Goal: Task Accomplishment & Management: Complete application form

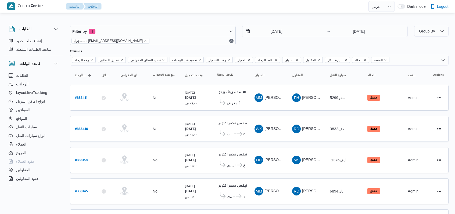
select select "ar"
click at [258, 46] on div "Filter by 1 المسؤول: [EMAIL_ADDRESS][DOMAIN_NAME] [DATE] → [DATE]" at bounding box center [239, 36] width 344 height 26
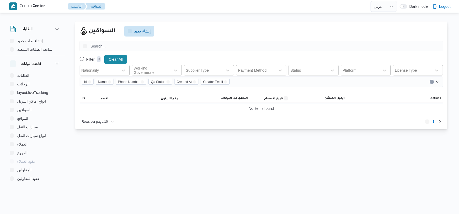
select select "ar"
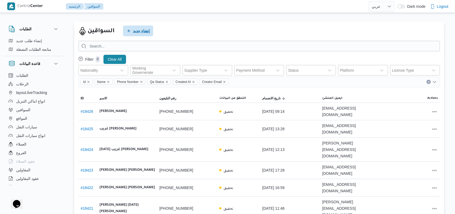
click at [148, 34] on span "إنشاء جديد" at bounding box center [141, 31] width 17 height 6
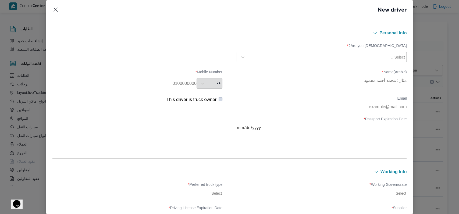
click at [292, 59] on div at bounding box center [319, 57] width 142 height 5
click at [286, 67] on div "Egyptian" at bounding box center [321, 71] width 169 height 9
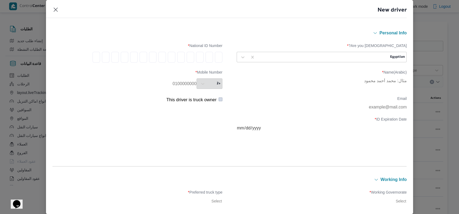
type input "2"
type input "8"
type input "5"
type input "0"
type input "8"
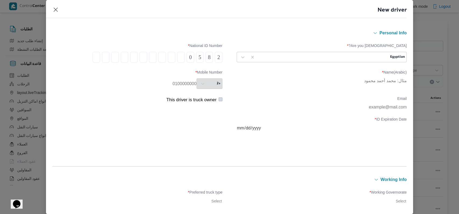
type input "0"
type input "8"
type input "0"
type input "4"
type input "2"
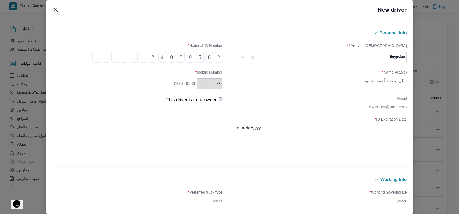
type input "7"
type input "0"
type input "1"
type input "4"
type input "1"
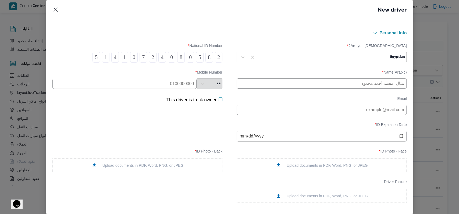
type input "5"
click at [267, 83] on input "text" at bounding box center [322, 84] width 170 height 10
type input "عصام محمود السيد حسين"
click at [180, 87] on input "text" at bounding box center [124, 84] width 144 height 10
type input "01026458223"
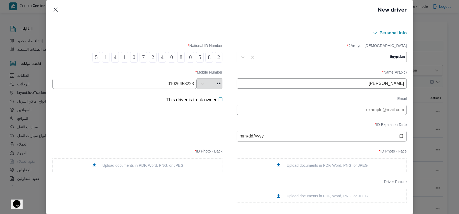
click at [239, 137] on input "date" at bounding box center [322, 136] width 170 height 11
type input "2025-10-28"
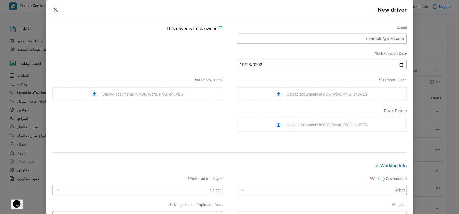
scroll to position [72, 0]
click at [308, 93] on div "Upload documents in PDF, Word, PNG, or JPEG" at bounding box center [322, 94] width 170 height 14
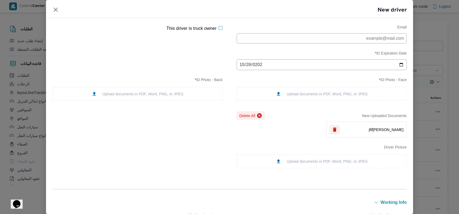
click at [168, 91] on div "Upload documents in PDF, Word, PNG, or JPEG" at bounding box center [137, 94] width 170 height 14
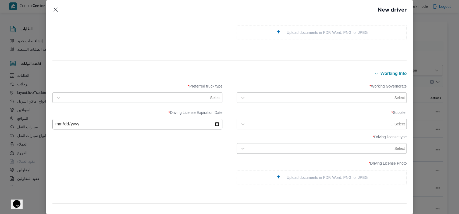
scroll to position [215, 0]
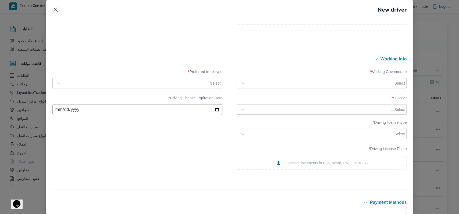
click at [266, 86] on div at bounding box center [320, 83] width 145 height 5
click at [264, 118] on div "الجيزة" at bounding box center [321, 117] width 159 height 6
click at [178, 86] on div "Select" at bounding box center [142, 84] width 158 height 8
click at [83, 115] on div "Jumbo" at bounding box center [137, 115] width 159 height 6
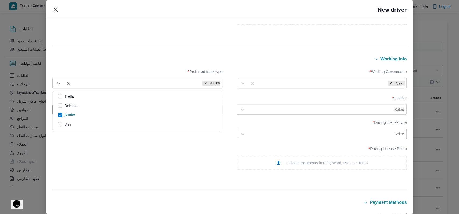
click at [263, 109] on div at bounding box center [319, 109] width 142 height 5
type input "ديتاك"
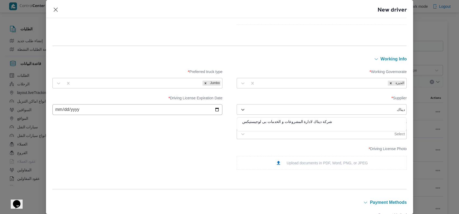
click at [262, 120] on div "شركة ديتاك لادارة المشروعات و الخدمات بى لوجيستيكس" at bounding box center [321, 123] width 169 height 9
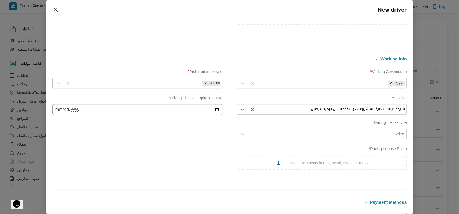
click at [60, 113] on input "date" at bounding box center [137, 109] width 170 height 11
type input "2025-10-28"
click at [97, 138] on div "Supplier * شركة ديتاك لادارة المشروعات و الخدمات بى لوجيستيكس Driving License E…" at bounding box center [229, 117] width 354 height 49
click at [313, 136] on div at bounding box center [320, 133] width 145 height 5
click at [256, 156] on div "ثانية" at bounding box center [321, 157] width 169 height 9
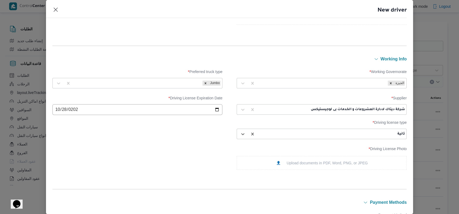
click at [269, 163] on div "Upload documents in PDF, Word, PNG, or JPEG" at bounding box center [322, 163] width 170 height 14
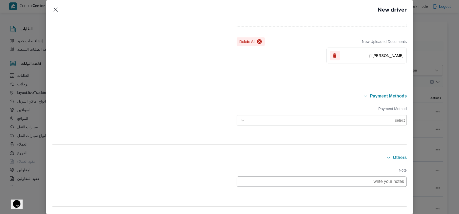
scroll to position [388, 0]
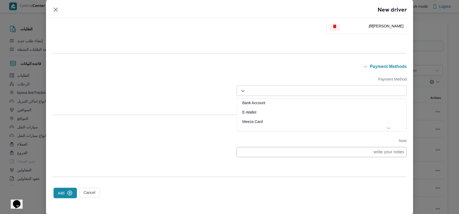
click at [266, 90] on div at bounding box center [326, 90] width 156 height 5
click at [216, 74] on div "Payment Method 3 results available. Use Up and Down to choose options, press En…" at bounding box center [229, 87] width 354 height 35
click at [67, 192] on icon "submit" at bounding box center [70, 193] width 6 height 6
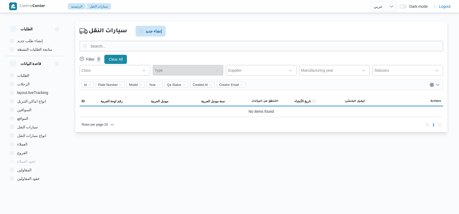
select select "ar"
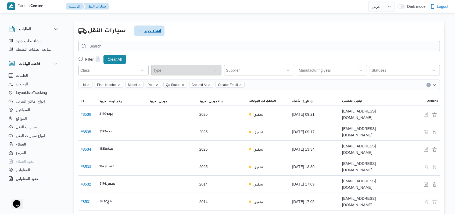
click at [144, 30] on span "إنشاء جديد" at bounding box center [149, 31] width 30 height 11
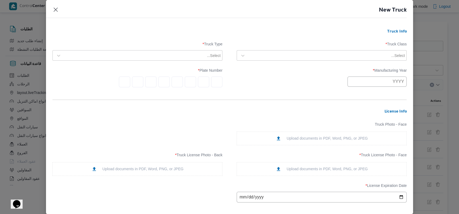
click at [307, 55] on div at bounding box center [319, 55] width 142 height 5
click at [264, 97] on div "jumbo_7000" at bounding box center [321, 97] width 169 height 9
click at [175, 56] on div at bounding box center [135, 55] width 142 height 5
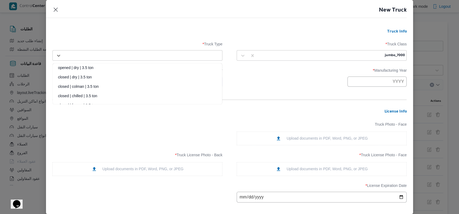
click at [113, 30] on h3 "Truck Info" at bounding box center [229, 32] width 354 height 5
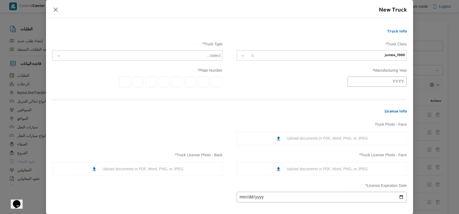
click at [128, 30] on h3 "Truck Info" at bounding box center [229, 32] width 354 height 5
click at [124, 51] on div "Select..." at bounding box center [137, 56] width 167 height 10
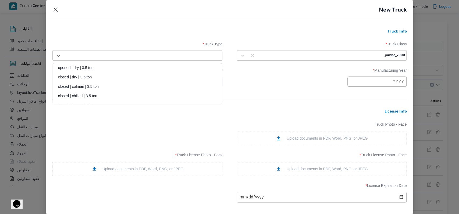
click at [88, 79] on div "closed | dry | 3.5 ton" at bounding box center [137, 78] width 169 height 9
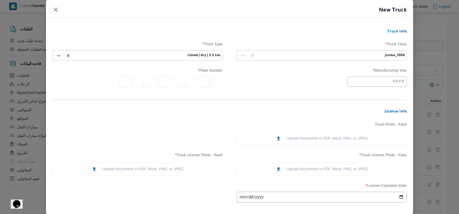
click at [395, 83] on input "text" at bounding box center [376, 82] width 59 height 10
click at [354, 94] on button "Previous Year" at bounding box center [355, 94] width 5 height 5
click at [390, 118] on div "2014" at bounding box center [389, 118] width 15 height 4
type input "2014"
click at [312, 90] on div "Manufacturing Year * 2014 Plate Number *" at bounding box center [229, 78] width 354 height 24
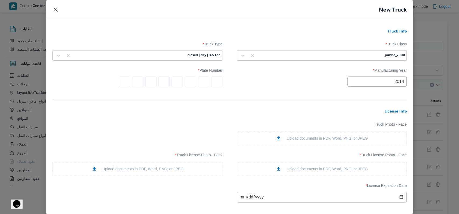
click at [212, 86] on input "text" at bounding box center [216, 82] width 11 height 11
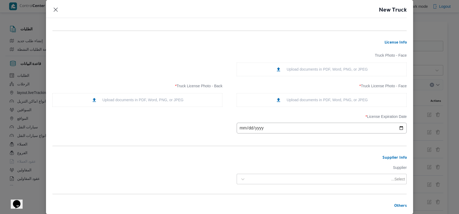
scroll to position [72, 0]
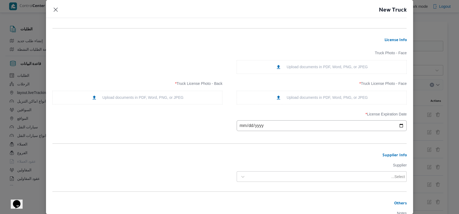
click at [314, 98] on div "Upload documents in PDF, Word, PNG, or JPEG" at bounding box center [322, 98] width 92 height 6
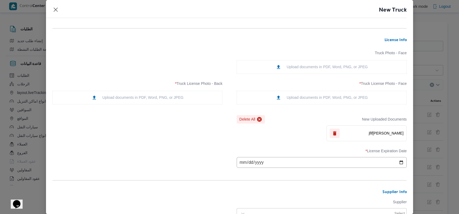
click at [119, 100] on div "Upload documents in PDF, Word, PNG, or JPEG" at bounding box center [137, 98] width 92 height 6
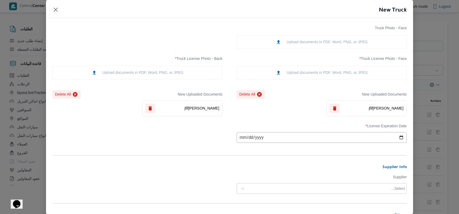
scroll to position [108, 0]
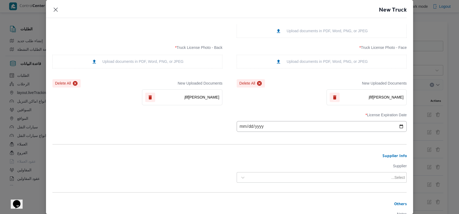
click at [244, 129] on input "date" at bounding box center [322, 126] width 170 height 11
type input "2026-01-14"
click at [216, 131] on div "License Expiration Date * 2026-01-14" at bounding box center [229, 122] width 354 height 24
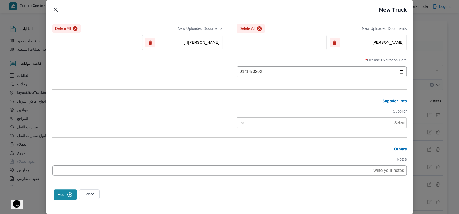
scroll to position [166, 0]
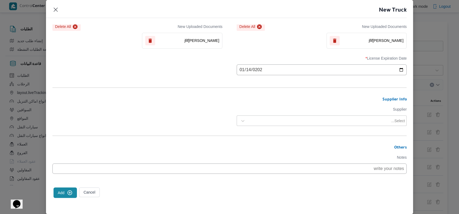
click at [307, 120] on div at bounding box center [319, 120] width 142 height 5
type input "ديتاك"
click at [286, 132] on div "شركة ديتاك لادارة المشروعات و الخدمات بى لوجيستيكس" at bounding box center [321, 134] width 169 height 9
click at [69, 194] on icon "submit" at bounding box center [70, 193] width 6 height 6
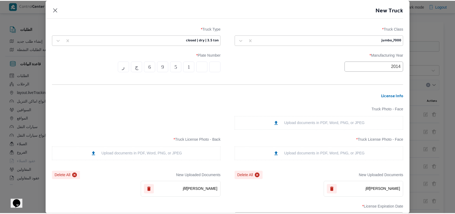
scroll to position [0, 0]
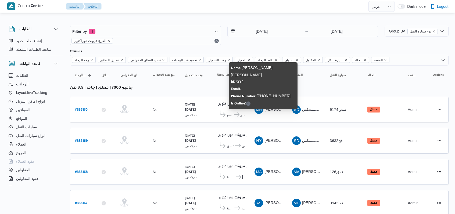
select select "ar"
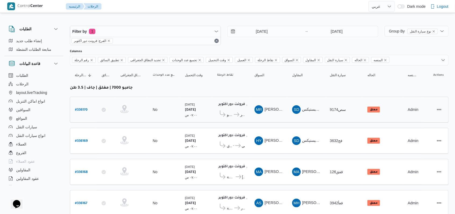
click at [77, 109] on b "# 336170" at bounding box center [81, 110] width 13 height 4
select select "ar"
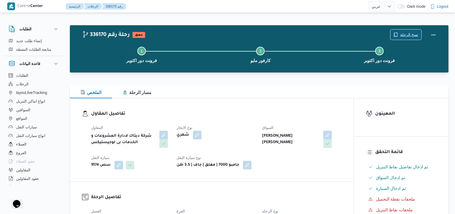
click at [403, 37] on span "نسخ الرحلة" at bounding box center [409, 34] width 18 height 6
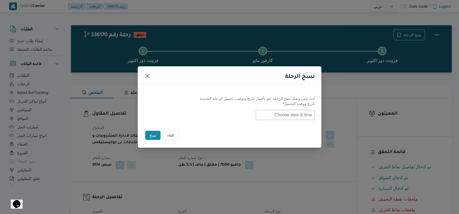
click at [305, 111] on input "text" at bounding box center [285, 115] width 59 height 10
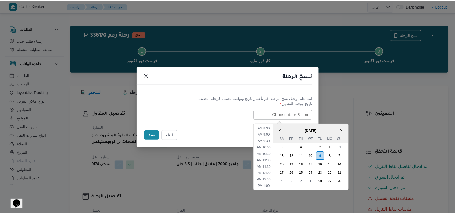
scroll to position [72, 0]
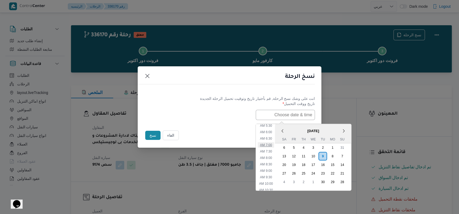
click at [272, 143] on li "7:00 AM" at bounding box center [266, 144] width 16 height 5
type input "09/09/2025 7:00AM"
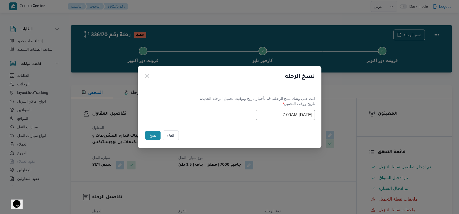
click at [153, 133] on button "نسخ" at bounding box center [152, 135] width 15 height 9
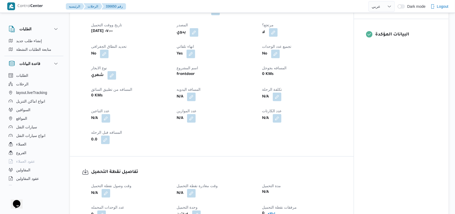
scroll to position [251, 0]
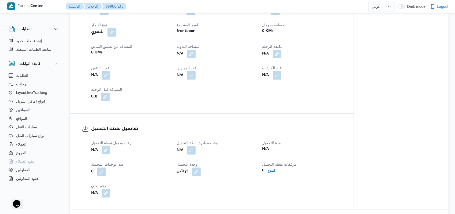
click at [107, 153] on button "button" at bounding box center [106, 150] width 9 height 9
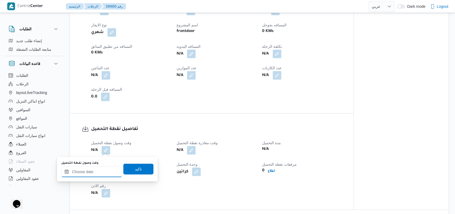
click at [98, 171] on input "وقت وصول نفطة التحميل" at bounding box center [91, 172] width 61 height 11
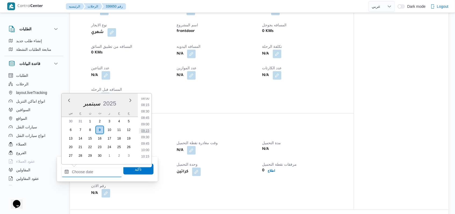
scroll to position [172, 0]
click at [147, 110] on li "07:00" at bounding box center [145, 108] width 12 height 5
type input "٠٩/٠٩/٢٠٢٥ ٠٧:٠٠"
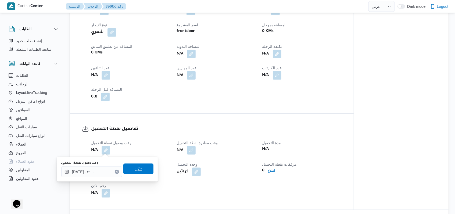
click at [144, 171] on span "تاكيد" at bounding box center [138, 169] width 30 height 11
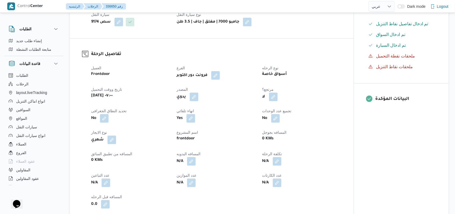
scroll to position [36, 0]
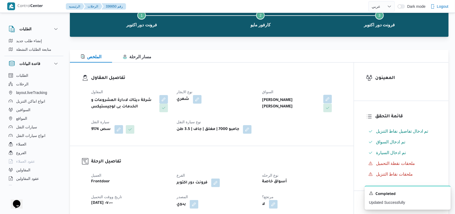
click at [323, 102] on button "button" at bounding box center [327, 99] width 9 height 9
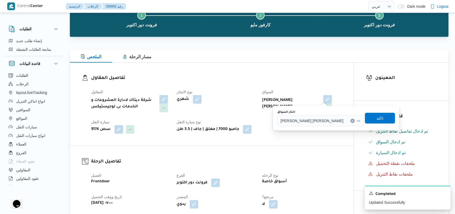
click at [310, 119] on span "محمد رضا منصور ابراهيم" at bounding box center [312, 121] width 63 height 6
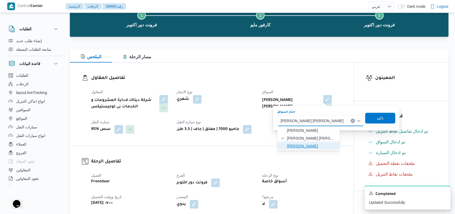
click at [308, 147] on span "عصام محمود السيد حسين" at bounding box center [311, 146] width 49 height 6
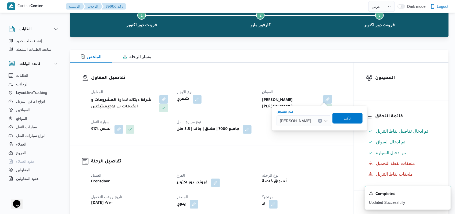
drag, startPoint x: 359, startPoint y: 122, endPoint x: 341, endPoint y: 132, distance: 20.8
click at [359, 121] on span "تاكيد" at bounding box center [348, 118] width 30 height 11
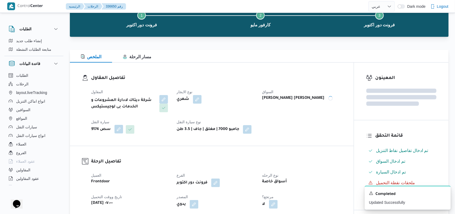
click at [119, 130] on button "button" at bounding box center [119, 129] width 9 height 9
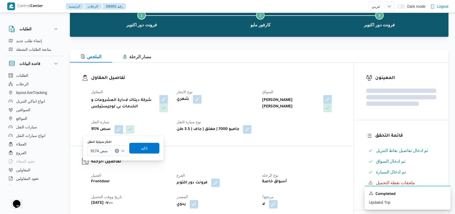
click at [108, 153] on div "سص 9174" at bounding box center [107, 151] width 41 height 11
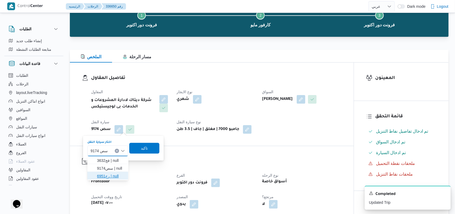
click at [109, 176] on span "رج6951 | null" at bounding box center [111, 176] width 28 height 6
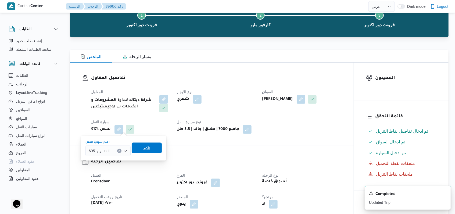
click at [155, 145] on span "تاكيد" at bounding box center [147, 148] width 30 height 11
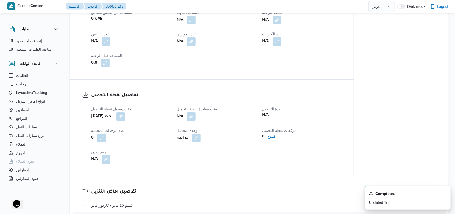
scroll to position [287, 0]
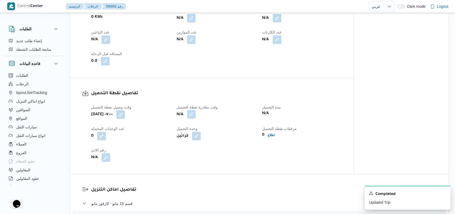
click at [195, 115] on button "button" at bounding box center [191, 114] width 9 height 9
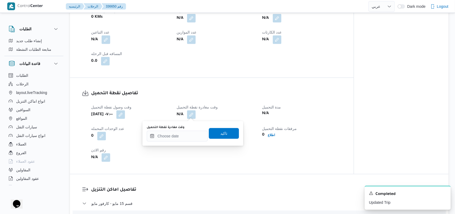
click at [183, 144] on div "You are in a dialog. To close this dialog, hit escape. وقت مغادرة نقطة التحميل …" at bounding box center [193, 133] width 101 height 25
click at [184, 138] on input "وقت مغادرة نقطة التحميل" at bounding box center [177, 136] width 61 height 11
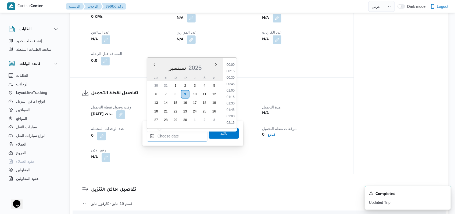
scroll to position [316, 0]
click at [234, 98] on li "13:30" at bounding box center [231, 97] width 12 height 5
type input "٠٩/٠٩/٢٠٢٥ ١٣:٣٠"
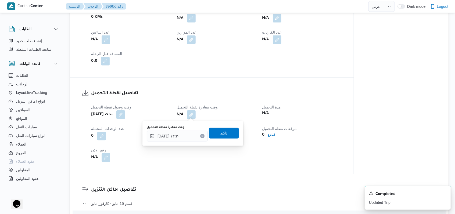
click at [222, 135] on span "تاكيد" at bounding box center [223, 133] width 7 height 6
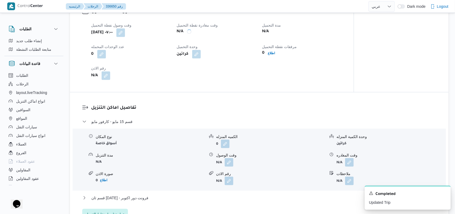
scroll to position [394, 0]
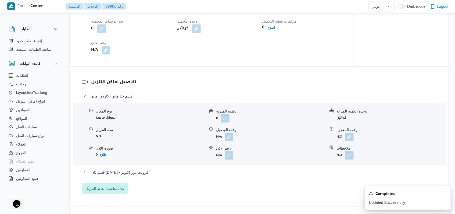
click at [118, 186] on span "عدل تفاصيل نقاط التنزيل" at bounding box center [105, 189] width 39 height 6
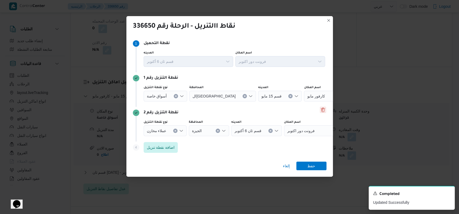
click at [321, 111] on button "Delete" at bounding box center [323, 110] width 6 height 6
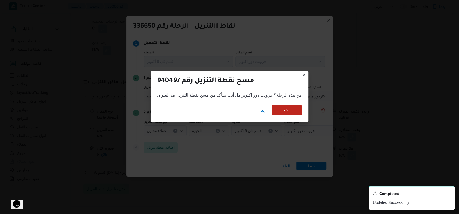
click at [293, 111] on span "تأكيد" at bounding box center [287, 110] width 30 height 11
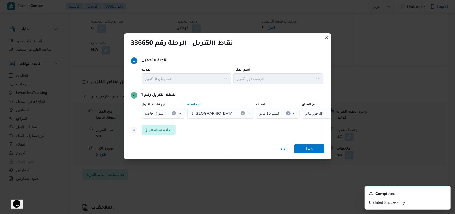
click at [242, 113] on icon "Clear input" at bounding box center [242, 113] width 1 height 1
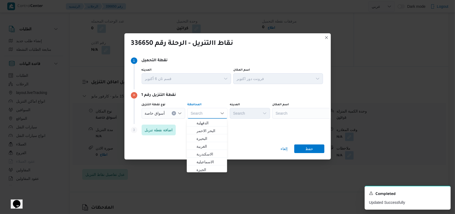
click at [300, 114] on div "Search" at bounding box center [305, 113] width 67 height 11
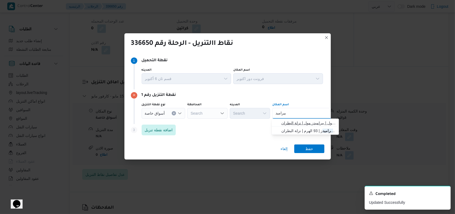
type input "بيراميد"
drag, startPoint x: 305, startPoint y: 121, endPoint x: 312, endPoint y: 126, distance: 8.1
click at [305, 121] on span "كارفور بيراميد ز مول | بيراميدز مول | نزلة البطران" at bounding box center [309, 123] width 54 height 6
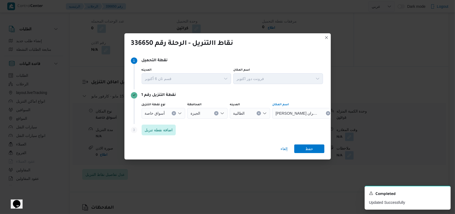
click at [312, 144] on div "إلغاء حفظ" at bounding box center [227, 149] width 207 height 19
click at [312, 146] on span "حفظ" at bounding box center [309, 148] width 8 height 9
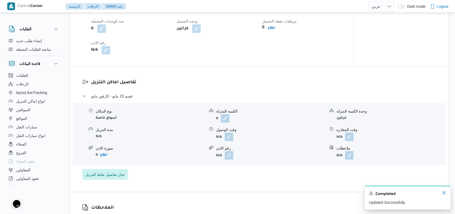
click at [446, 193] on icon "Dismiss toast" at bounding box center [444, 193] width 4 height 4
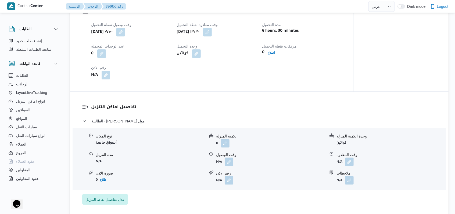
scroll to position [358, 0]
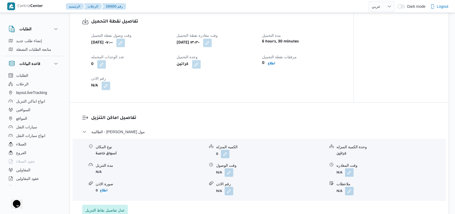
select select "ar"
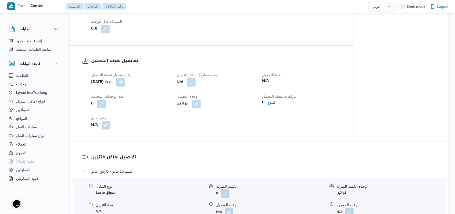
scroll to position [323, 0]
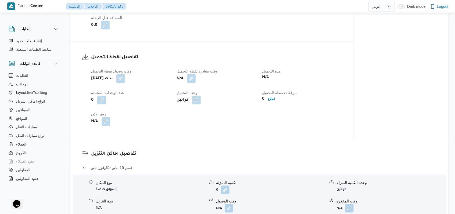
click at [193, 84] on div "وقت وصول نفطة التحميل ثلاثاء ٩ سبتمبر ٢٠٢٥ ٠٧:٠٠ وقت مغادرة نقطة التحميل N/A مد…" at bounding box center [216, 97] width 257 height 65
click at [193, 81] on button "button" at bounding box center [191, 78] width 9 height 9
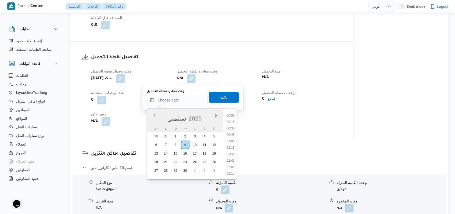
scroll to position [316, 0]
click at [233, 145] on li "13:30" at bounding box center [231, 147] width 12 height 5
type input "٠٩/٠٩/٢٠٢٥ ١٣:٣٠"
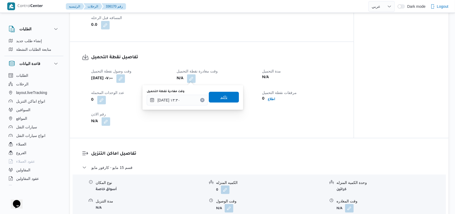
click at [226, 94] on span "تاكيد" at bounding box center [224, 97] width 30 height 11
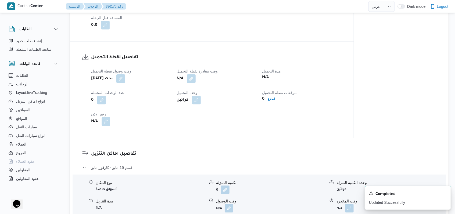
scroll to position [394, 0]
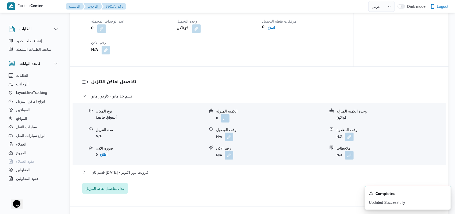
click at [123, 188] on span "عدل تفاصيل نقاط التنزيل" at bounding box center [105, 189] width 39 height 6
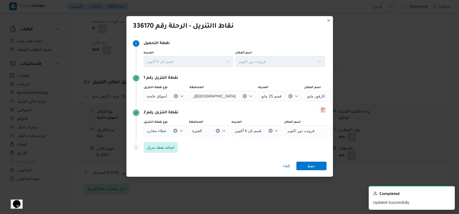
click at [320, 109] on button "Delete" at bounding box center [323, 110] width 6 height 6
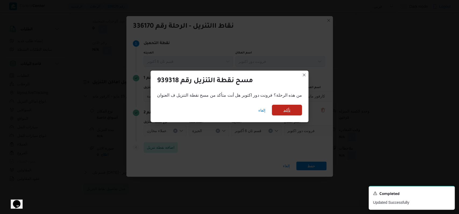
click at [276, 110] on span "تأكيد" at bounding box center [287, 110] width 30 height 11
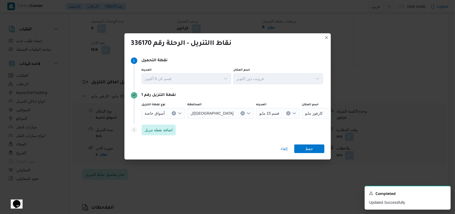
click at [241, 113] on button "Clear input" at bounding box center [243, 113] width 4 height 4
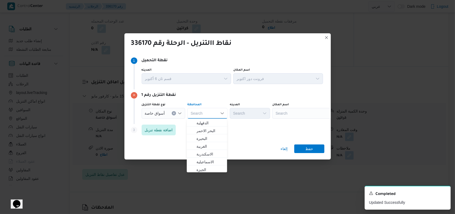
click at [304, 114] on div "Search" at bounding box center [305, 113] width 67 height 11
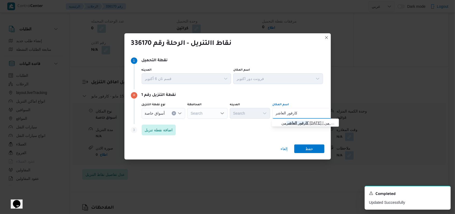
type input "كارفور العاشر"
click at [305, 122] on span "كارفور العاشر من رمضان | كارفور هايبر ماركت العاشر من رمضان | null" at bounding box center [309, 123] width 54 height 6
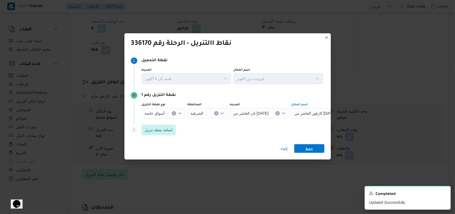
click at [311, 151] on span "حفظ" at bounding box center [309, 148] width 8 height 9
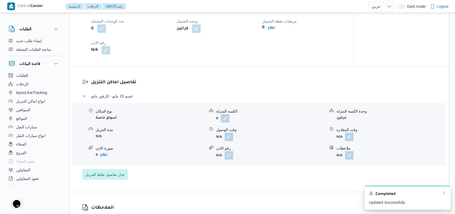
click at [448, 193] on div "A new notification appears Completed Updated Successfully" at bounding box center [408, 198] width 86 height 24
click at [445, 195] on icon "Dismiss toast" at bounding box center [444, 193] width 4 height 4
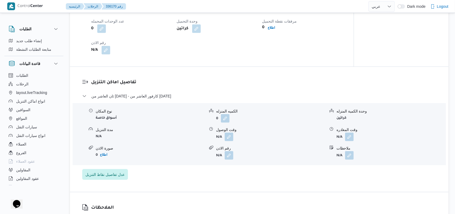
click at [166, 93] on dl "تفاصيل اماكن التنزيل ثان العاشر من رمضان - كارفور العاشر من رمضان نوع المكان أس…" at bounding box center [264, 129] width 346 height 101
click at [166, 96] on button "ثان العاشر من رمضان - كارفور العاشر من رمضان" at bounding box center [259, 96] width 354 height 6
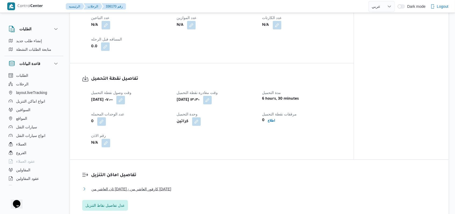
scroll to position [287, 0]
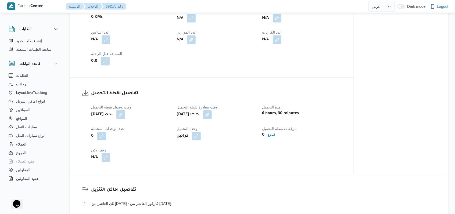
select select "ar"
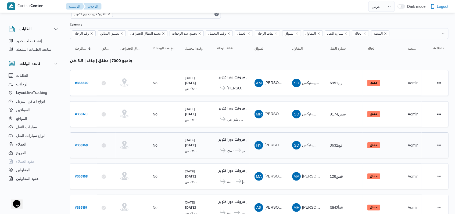
scroll to position [36, 0]
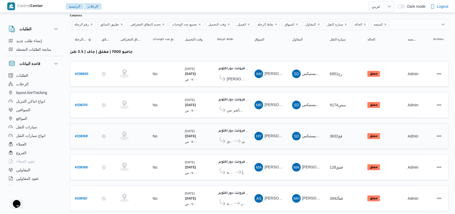
click at [85, 135] on b "# 336169" at bounding box center [81, 137] width 13 height 4
select select "ar"
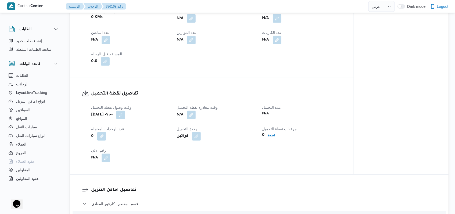
scroll to position [287, 0]
click at [191, 114] on button "button" at bounding box center [191, 114] width 9 height 9
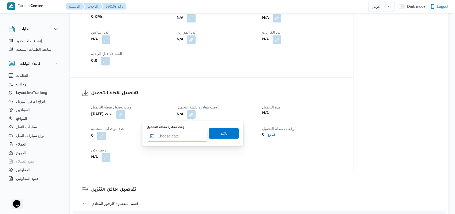
click at [185, 136] on input "وقت مغادرة نقطة التحميل" at bounding box center [177, 136] width 61 height 11
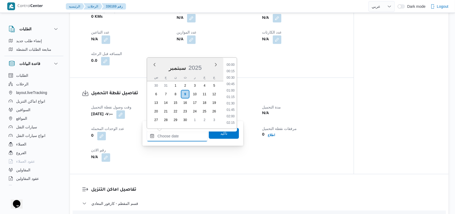
scroll to position [316, 0]
click at [233, 98] on li "13:30" at bounding box center [231, 97] width 12 height 5
type input "٠٩/٠٩/٢٠٢٥ ١٣:٣٠"
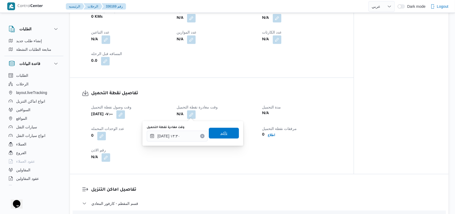
click at [220, 137] on span "تاكيد" at bounding box center [224, 133] width 30 height 11
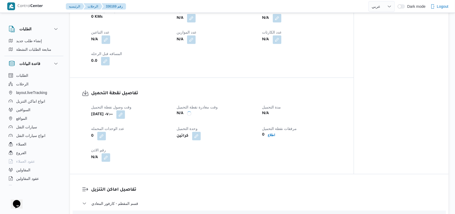
scroll to position [430, 0]
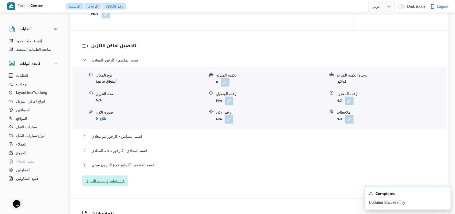
click at [120, 185] on span "عدل تفاصيل نقاط التنزيل" at bounding box center [105, 181] width 46 height 11
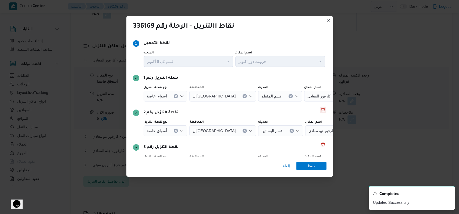
click at [321, 109] on button "Delete" at bounding box center [323, 110] width 6 height 6
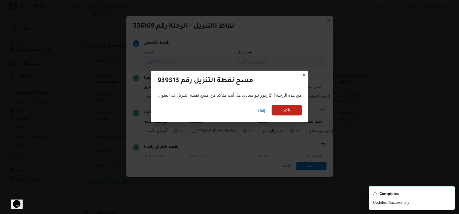
click at [299, 108] on span "تأكيد" at bounding box center [287, 110] width 30 height 11
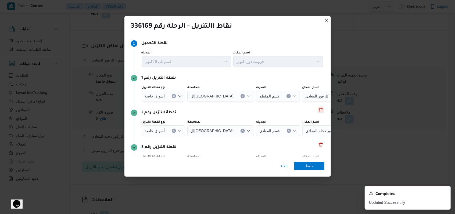
click at [318, 109] on button "Delete" at bounding box center [321, 110] width 6 height 6
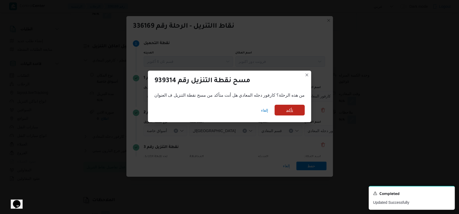
click at [294, 107] on span "تأكيد" at bounding box center [290, 110] width 30 height 11
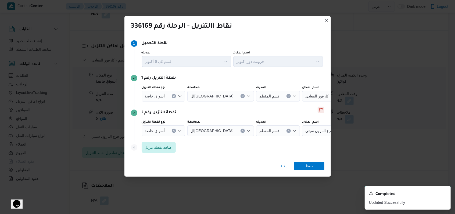
click at [318, 111] on button "Delete" at bounding box center [321, 110] width 6 height 6
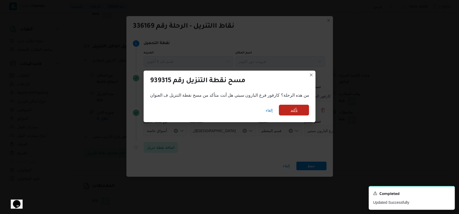
click at [299, 111] on span "تأكيد" at bounding box center [294, 110] width 30 height 11
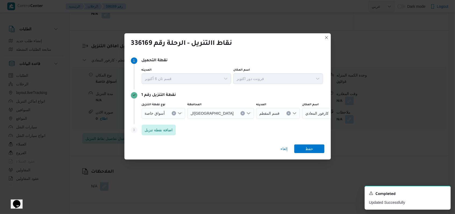
click at [242, 112] on icon "Clear input" at bounding box center [243, 113] width 2 height 2
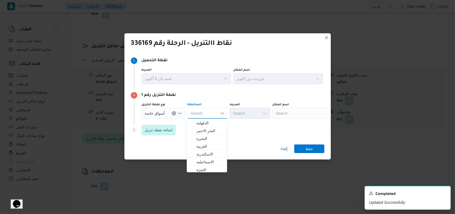
click at [288, 114] on div "Search" at bounding box center [305, 113] width 67 height 11
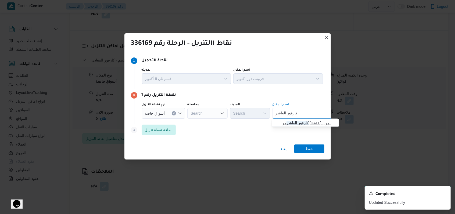
type input "كارفور العاشر"
click at [302, 125] on span "كارفور العاشر من رمضان | كارفور هايبر ماركت العاشر من رمضان | null" at bounding box center [309, 123] width 54 height 6
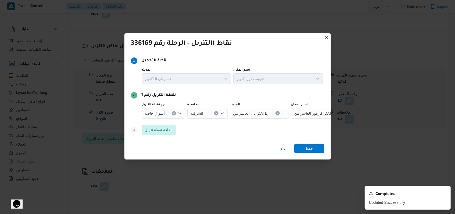
click at [310, 152] on span "حفظ" at bounding box center [309, 148] width 8 height 9
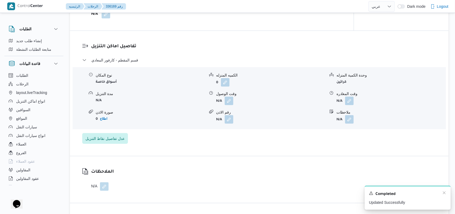
click at [447, 193] on div "A new notification appears Completed Updated Successfully" at bounding box center [408, 198] width 86 height 24
click at [443, 194] on icon "Dismiss toast" at bounding box center [444, 193] width 4 height 4
click at [128, 59] on span "ثان العاشر من رمضان - كارفور العاشر من رمضان" at bounding box center [131, 60] width 80 height 6
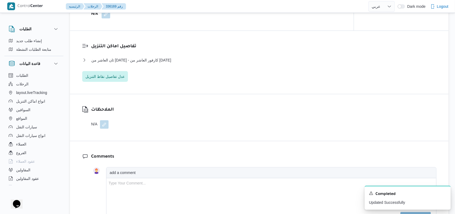
scroll to position [36, 0]
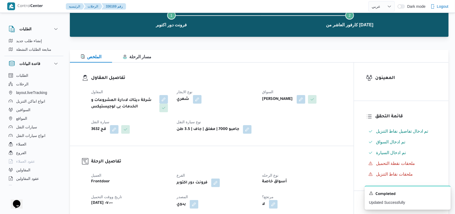
select select "ar"
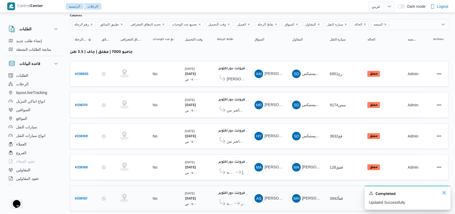
click at [444, 193] on icon "Dismiss toast" at bounding box center [444, 193] width 4 height 4
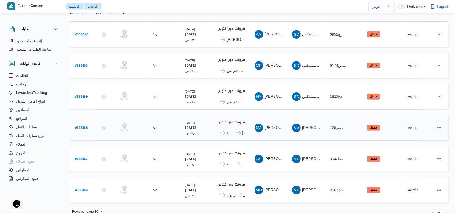
scroll to position [76, 0]
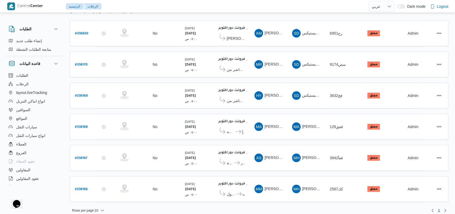
click at [293, 48] on table "رقم الرحلة Click to sort in ascending order تطبيق السائق Click to sort in ascen…" at bounding box center [259, 98] width 379 height 218
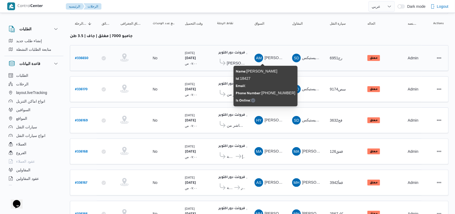
scroll to position [41, 0]
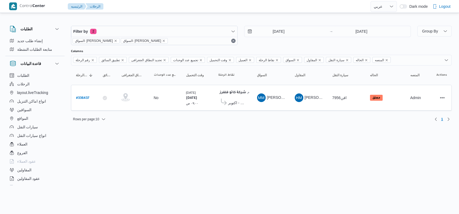
select select "ar"
click at [83, 97] on b "# 336437" at bounding box center [82, 99] width 13 height 4
select select "ar"
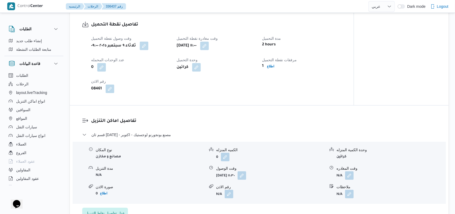
scroll to position [394, 0]
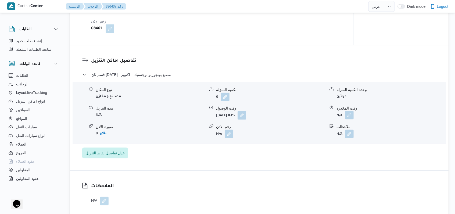
click at [350, 111] on button "button" at bounding box center [349, 115] width 9 height 9
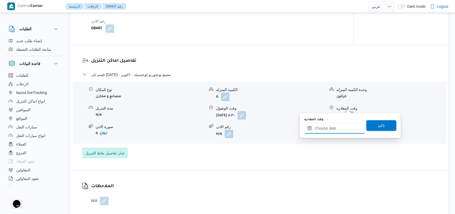
click at [337, 131] on input "وقت المغادره" at bounding box center [334, 128] width 61 height 11
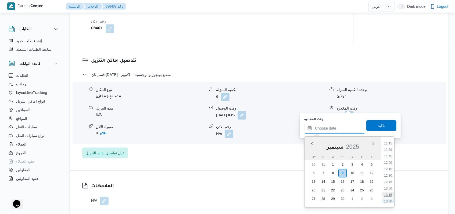
scroll to position [280, 0]
click at [390, 170] on ul "00:00 00:15 00:30 00:45 01:00 01:15 01:30 01:45 02:00 02:15 02:30 02:45 03:00 0…" at bounding box center [388, 172] width 12 height 62
click at [390, 175] on li "12:00" at bounding box center [388, 173] width 12 height 5
type input "[DATE] ١٢:٠٠"
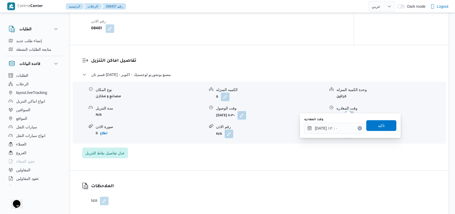
click at [380, 118] on div "وقت المغادره ٠٩/٠٩/٢٠٢٥ ١٢:٠٠ تاكيد" at bounding box center [350, 125] width 93 height 17
click at [380, 126] on span "تاكيد" at bounding box center [381, 125] width 7 height 6
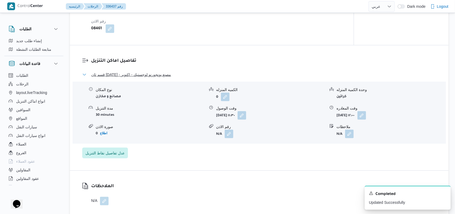
click at [141, 72] on span "قسم ثان 6 أكتوبر - مصنع بونجورنو لوجستيك - اكتوبر" at bounding box center [131, 75] width 80 height 6
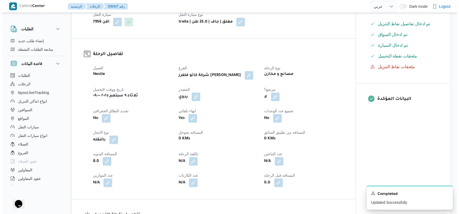
scroll to position [0, 0]
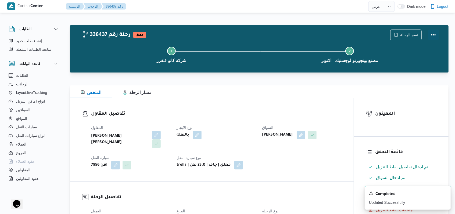
drag, startPoint x: 437, startPoint y: 35, endPoint x: 426, endPoint y: 36, distance: 10.5
click at [436, 35] on button "Actions" at bounding box center [433, 35] width 11 height 11
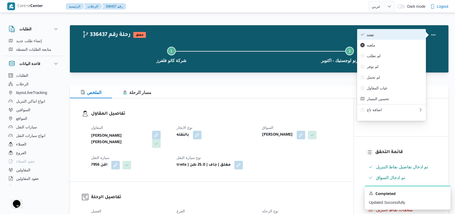
click at [417, 36] on span "تمت" at bounding box center [395, 34] width 56 height 4
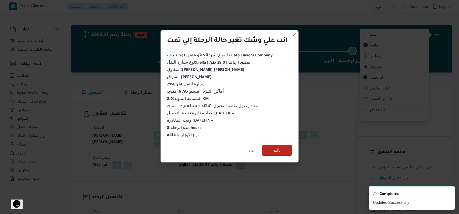
click at [286, 147] on span "تأكيد" at bounding box center [277, 150] width 30 height 11
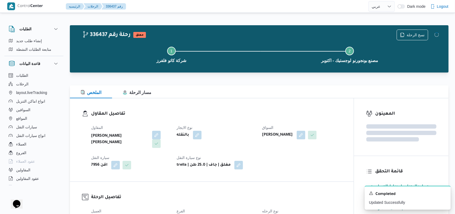
click at [234, 118] on dl "تفاصيل المقاول المقاول هانى مجدى رئيس احمد نوع الايجار بالنقله السواق محمد مروا…" at bounding box center [216, 140] width 251 height 59
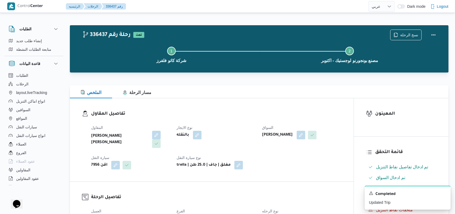
select select "ar"
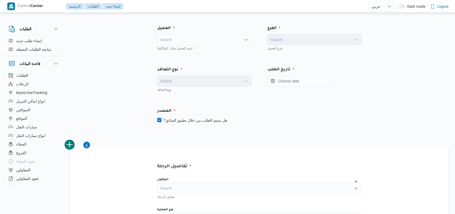
select select "ar"
drag, startPoint x: 420, startPoint y: 73, endPoint x: 422, endPoint y: 76, distance: 3.1
drag, startPoint x: 217, startPoint y: 44, endPoint x: 205, endPoint y: 39, distance: 12.9
click at [217, 44] on div "Search" at bounding box center [204, 39] width 94 height 11
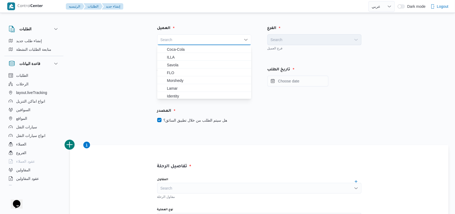
click at [200, 38] on div "Search Combo box. Selected. Combo box input. Search. Type some text or, to disp…" at bounding box center [204, 39] width 94 height 11
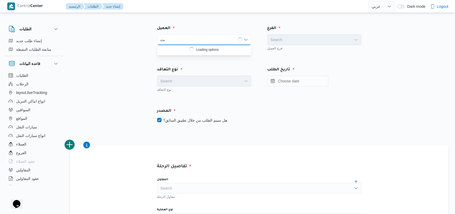
type input "ى"
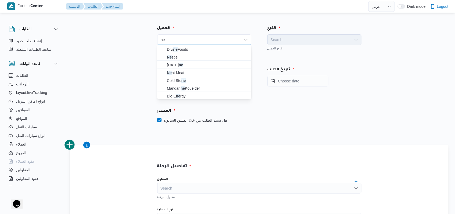
type input "ne"
click at [193, 55] on span "Ne stle" at bounding box center [207, 57] width 81 height 6
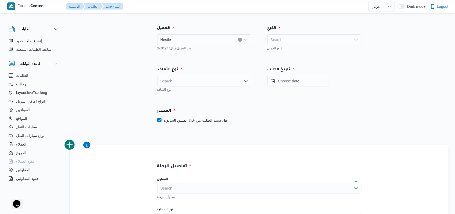
click at [201, 78] on div "Search" at bounding box center [204, 81] width 94 height 11
click at [195, 99] on span "On Demand" at bounding box center [207, 98] width 81 height 6
click at [195, 117] on label "هل سيتم الطلب من خلال تطبيق السائق؟" at bounding box center [192, 120] width 70 height 6
checkbox input "false"
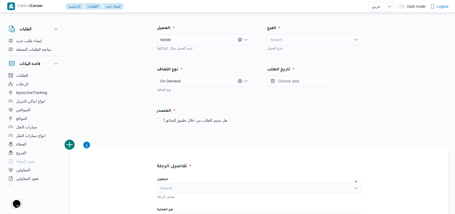
click at [290, 39] on div "Search" at bounding box center [315, 39] width 94 height 11
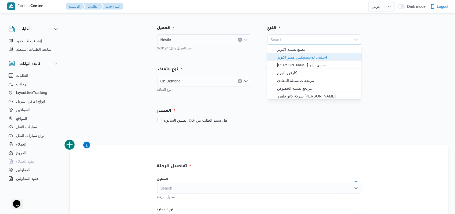
click at [299, 58] on span "اجيليتى لوجيستيكس مصر اكتوبر" at bounding box center [317, 57] width 81 height 6
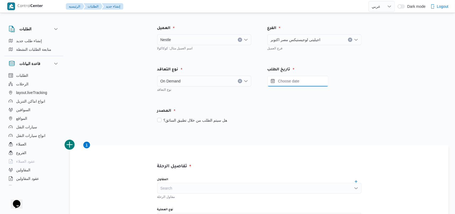
click at [299, 81] on input "Press the down key to open a popover containing a calendar." at bounding box center [298, 81] width 61 height 11
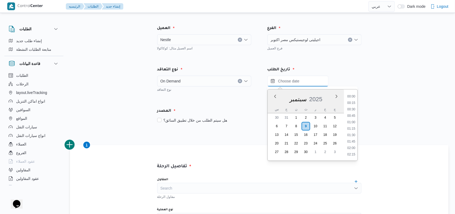
scroll to position [316, 0]
click at [310, 42] on div "اجيليتى لوجيستيكس مصر اكتوبر" at bounding box center [315, 39] width 94 height 11
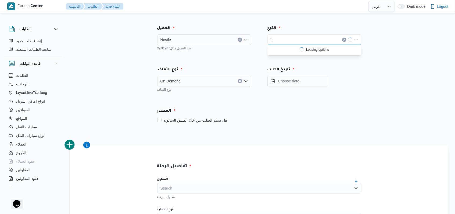
type input "f"
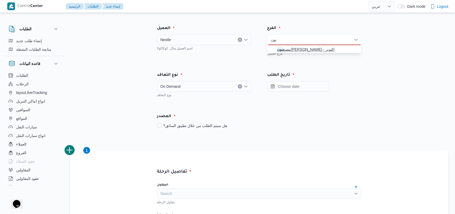
type input "بون"
click at [305, 51] on span "مصنع بون جورنو لوجستيك - اكتوبر" at bounding box center [317, 49] width 81 height 6
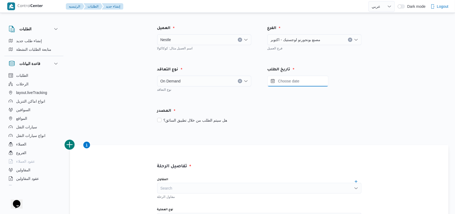
click at [304, 85] on input "Press the down key to open a popover containing a calendar." at bounding box center [298, 81] width 61 height 11
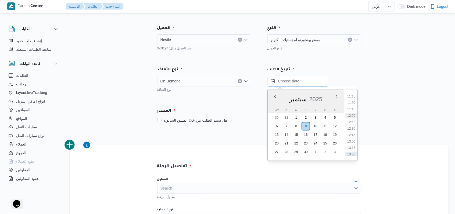
scroll to position [280, 0]
click at [352, 126] on li "12:00" at bounding box center [351, 126] width 12 height 5
type input "[DATE] ١٢:٠٠"
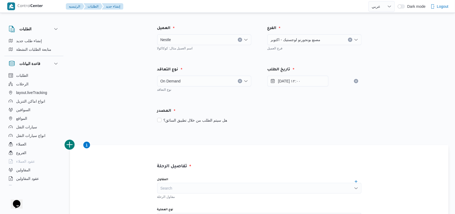
click at [328, 115] on div "المصدر" at bounding box center [259, 111] width 211 height 13
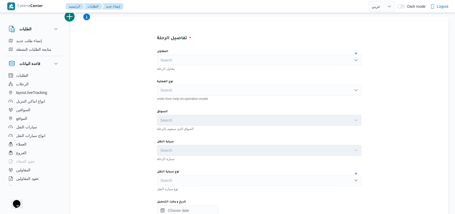
scroll to position [143, 0]
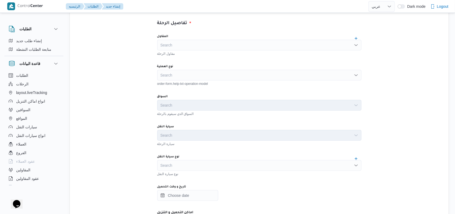
click at [203, 51] on div "مقاول الرحلة" at bounding box center [259, 53] width 204 height 5
click at [207, 46] on div "Search" at bounding box center [259, 45] width 204 height 11
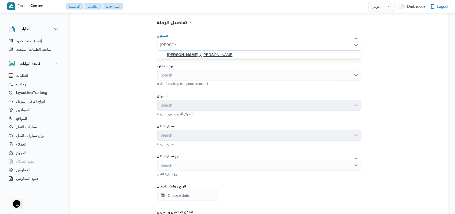
type input "[PERSON_NAME]"
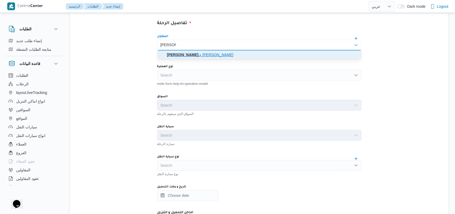
click at [206, 52] on span "[PERSON_NAME] ى [PERSON_NAME]" at bounding box center [262, 55] width 191 height 6
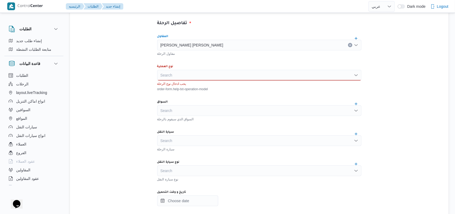
click at [195, 75] on div "Search" at bounding box center [259, 75] width 204 height 11
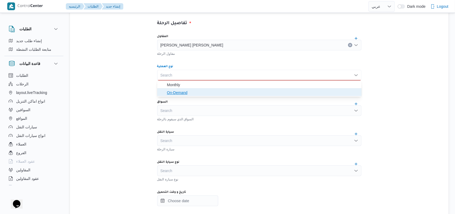
click at [191, 94] on span "On-Demand" at bounding box center [262, 93] width 191 height 6
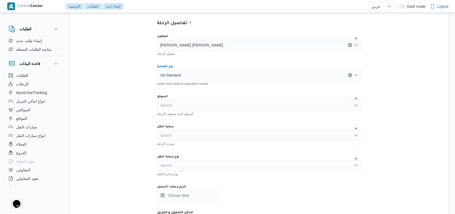
click at [193, 109] on div "Search" at bounding box center [259, 105] width 204 height 11
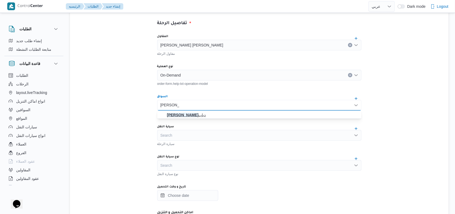
type input "[PERSON_NAME]"
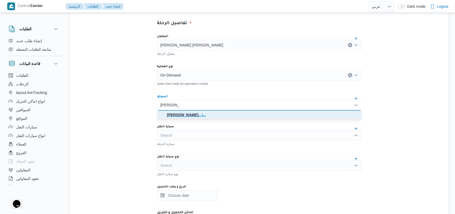
click at [196, 116] on span "[PERSON_NAME]" at bounding box center [262, 115] width 191 height 6
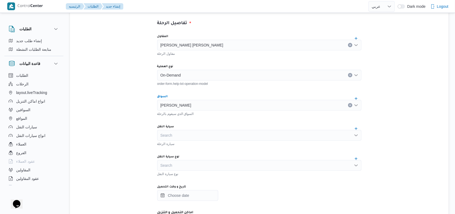
click at [187, 136] on div "Search" at bounding box center [259, 135] width 204 height 11
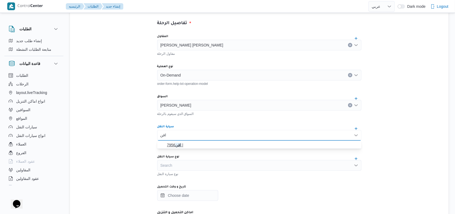
type input "اقن"
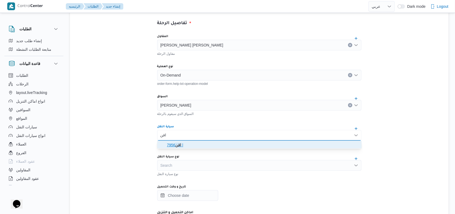
click at [186, 145] on span "اقن 7956 |" at bounding box center [262, 145] width 191 height 6
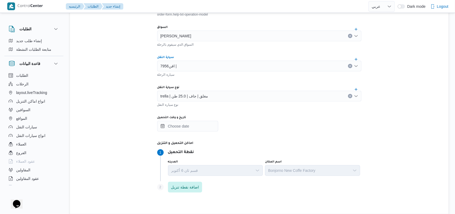
scroll to position [215, 0]
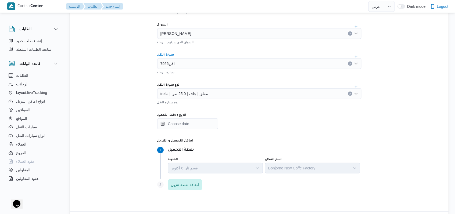
click at [199, 115] on div "تاريخ و وقت التحميل" at bounding box center [259, 115] width 204 height 4
click at [196, 128] on input "تاريخ و وقت التحميل" at bounding box center [187, 124] width 61 height 11
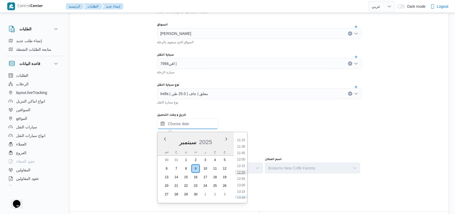
scroll to position [280, 0]
click at [242, 168] on li "12:00" at bounding box center [241, 168] width 12 height 5
type input "[DATE] ١٢:٠٠"
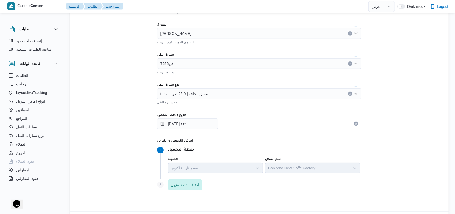
click at [244, 147] on div "Step 1 1 نقطة التحميل" at bounding box center [259, 150] width 204 height 6
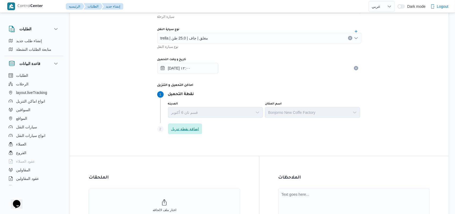
scroll to position [287, 0]
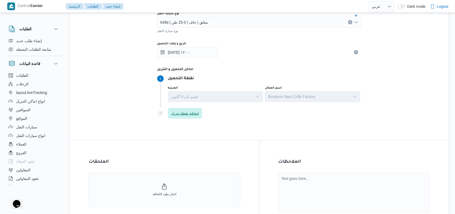
click at [195, 107] on div "Step 1 1 نقطة التحميل المدينه قسم ثان [DATE] اسم المكان Bonjorno New Coffe Fact…" at bounding box center [259, 97] width 204 height 49
drag, startPoint x: 195, startPoint y: 115, endPoint x: 211, endPoint y: 158, distance: 46.5
click at [194, 115] on span "اضافة نقطة تنزيل" at bounding box center [185, 113] width 28 height 6
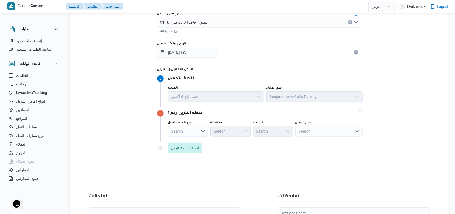
click at [209, 143] on div "Step 3 is disabled 3 اضافة نقطة تنزيل" at bounding box center [260, 149] width 207 height 14
click at [204, 135] on div "Search" at bounding box center [188, 131] width 40 height 11
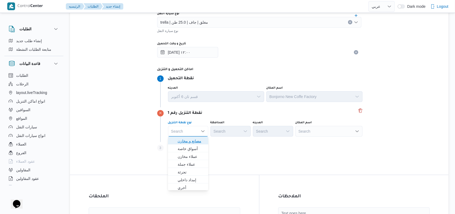
click at [202, 141] on span "مصانع و مخازن" at bounding box center [188, 141] width 36 height 9
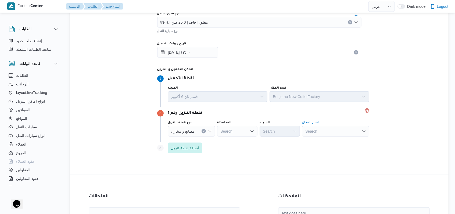
click at [314, 132] on div "Search" at bounding box center [335, 131] width 67 height 11
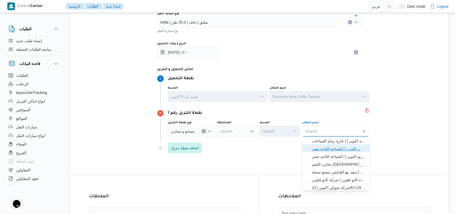
click at [330, 150] on span "اجيليتى لوجيستيكس مصر اكتوبر | | الشياخة الثانية عشر" at bounding box center [339, 149] width 54 height 6
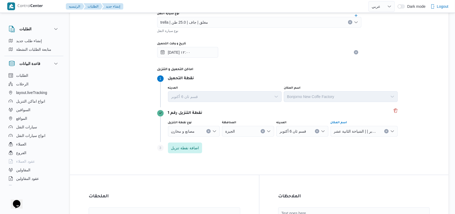
click at [299, 148] on div "Step 3 is disabled 3 اضافة نقطة تنزيل" at bounding box center [278, 149] width 242 height 14
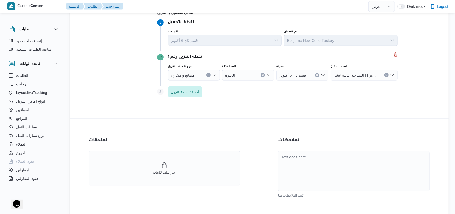
scroll to position [373, 0]
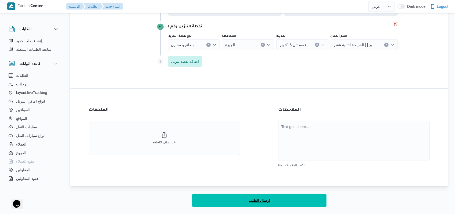
click at [246, 197] on button "ارسال الطلب" at bounding box center [259, 200] width 134 height 13
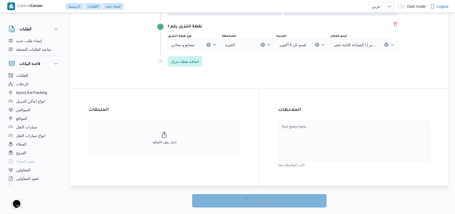
select select "ar"
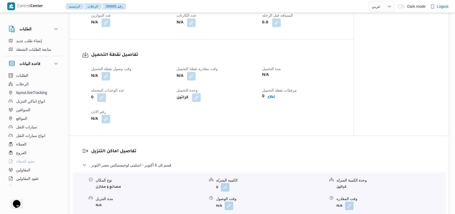
scroll to position [301, 0]
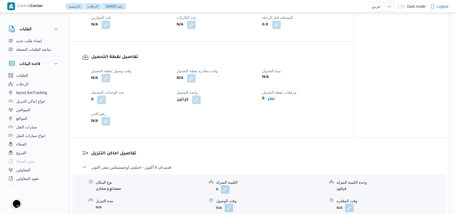
click at [108, 74] on button "button" at bounding box center [106, 78] width 9 height 9
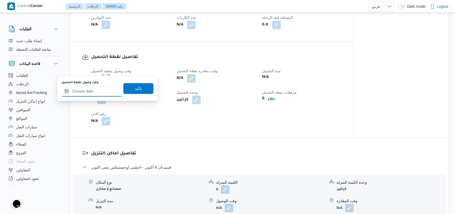
click at [101, 92] on input "وقت وصول نفطة التحميل" at bounding box center [91, 91] width 61 height 11
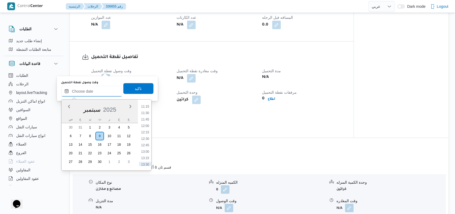
scroll to position [280, 0]
click at [145, 133] on ul "00:00 00:15 00:30 00:45 01:00 01:15 01:30 01:45 02:00 02:15 02:30 02:45 03:00 0…" at bounding box center [145, 135] width 12 height 62
click at [146, 137] on li "12:00" at bounding box center [145, 136] width 12 height 5
type input "[DATE] ١٢:٠٠"
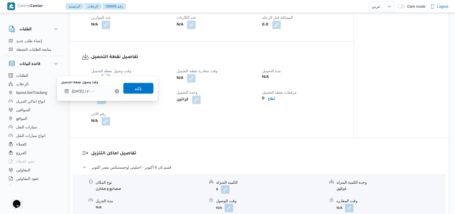
click at [141, 86] on span "تاكيد" at bounding box center [138, 88] width 30 height 11
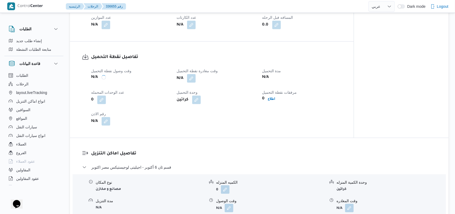
click at [193, 75] on div "وقت وصول نفطة التحميل N/A وقت مغادرة نقطة التحميل N/A مدة التحميل N/A عدد الوحد…" at bounding box center [216, 97] width 257 height 65
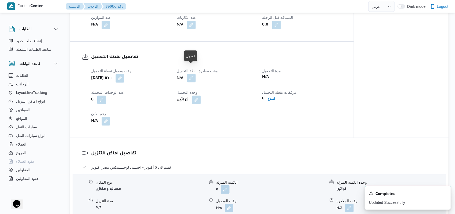
click at [190, 74] on button "button" at bounding box center [191, 78] width 9 height 9
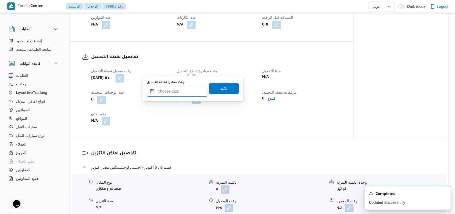
click at [187, 86] on input "وقت مغادرة نقطة التحميل" at bounding box center [177, 91] width 61 height 11
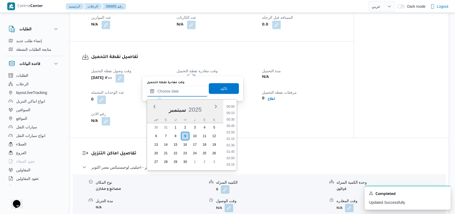
scroll to position [316, 0]
click at [232, 134] on li "13:15" at bounding box center [231, 132] width 12 height 5
type input "[DATE] ١٣:١٥"
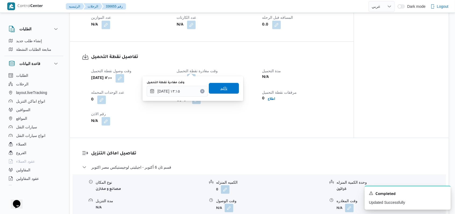
click at [223, 88] on span "تاكيد" at bounding box center [224, 88] width 30 height 11
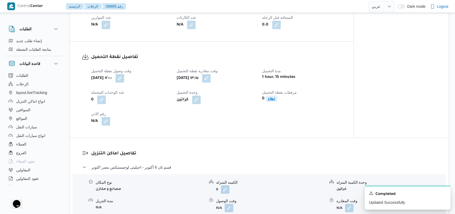
click at [272, 97] on b "اطلاع" at bounding box center [271, 99] width 7 height 4
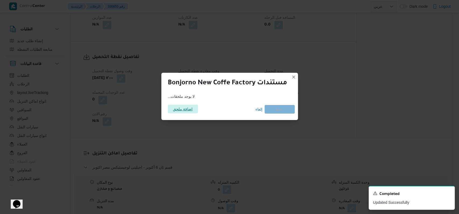
click at [177, 110] on span "اضافة ملحق" at bounding box center [183, 109] width 20 height 9
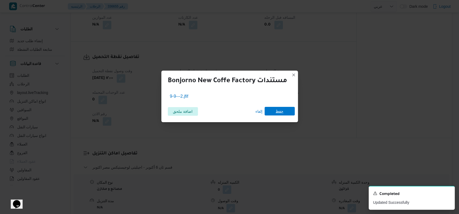
click at [279, 114] on span "حفظ" at bounding box center [280, 111] width 8 height 9
click at [447, 195] on icon "Dismiss toast" at bounding box center [448, 193] width 4 height 4
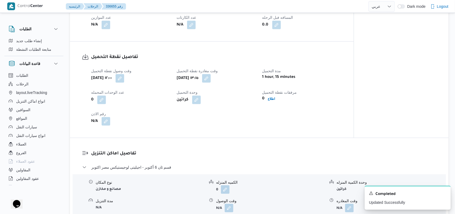
click at [107, 117] on button "button" at bounding box center [106, 121] width 9 height 9
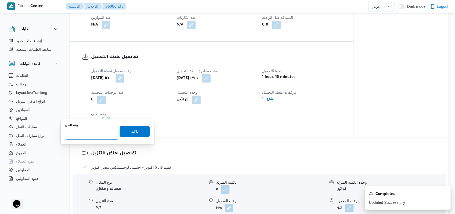
click at [83, 138] on input "رقم الاذن" at bounding box center [92, 134] width 54 height 11
type input "07792"
click at [125, 133] on span "تاكيد" at bounding box center [135, 131] width 30 height 11
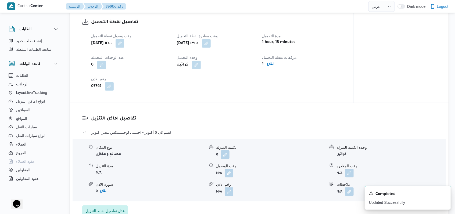
scroll to position [337, 0]
click at [229, 168] on button "button" at bounding box center [229, 172] width 9 height 9
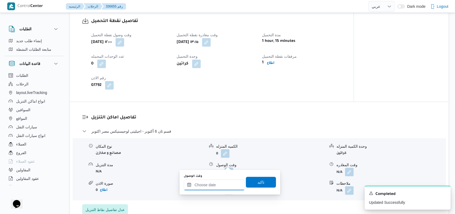
click at [220, 181] on div at bounding box center [214, 185] width 61 height 11
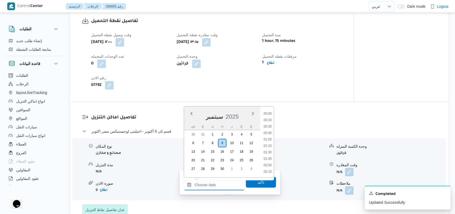
scroll to position [316, 0]
click at [269, 151] on li "13:45" at bounding box center [268, 152] width 12 height 5
type input "[DATE] ١٣:٤٥"
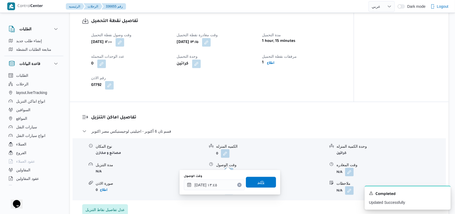
click at [259, 186] on span "تاكيد" at bounding box center [261, 182] width 30 height 11
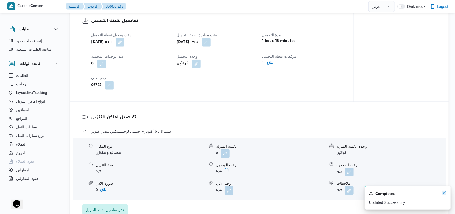
click at [445, 194] on icon "Dismiss toast" at bounding box center [444, 193] width 4 height 4
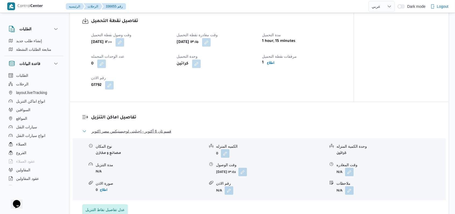
click at [156, 128] on span "قسم ثان 6 أكتوبر - اجيليتى لوجيستيكس مصر اكتوبر" at bounding box center [131, 131] width 80 height 6
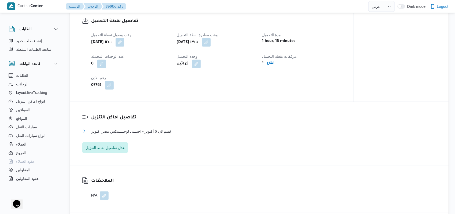
scroll to position [266, 0]
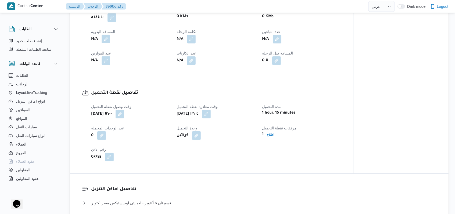
click at [106, 35] on button "button" at bounding box center [106, 39] width 9 height 9
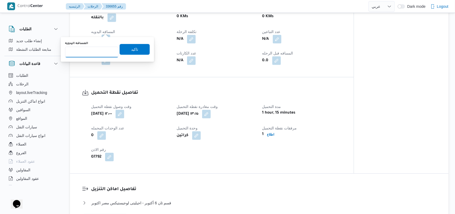
click at [95, 54] on input "المسافه اليدويه" at bounding box center [92, 52] width 54 height 11
type input "8"
click at [122, 51] on span "تاكيد" at bounding box center [135, 49] width 30 height 11
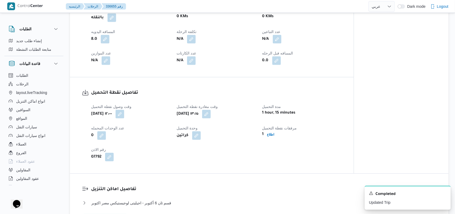
select select "ar"
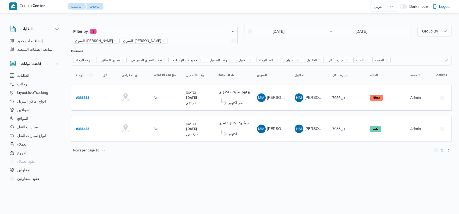
select select "ar"
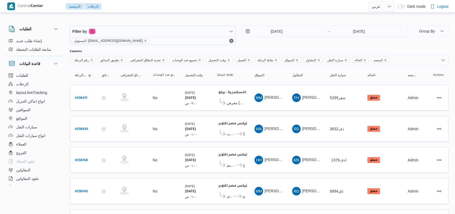
select select "ar"
